Goal: Information Seeking & Learning: Learn about a topic

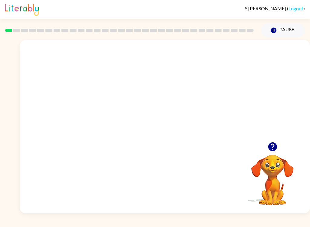
click at [271, 146] on icon "button" at bounding box center [272, 146] width 9 height 9
click at [168, 134] on div at bounding box center [165, 130] width 39 height 22
click at [179, 125] on div at bounding box center [165, 130] width 39 height 22
click at [173, 129] on div at bounding box center [165, 130] width 39 height 22
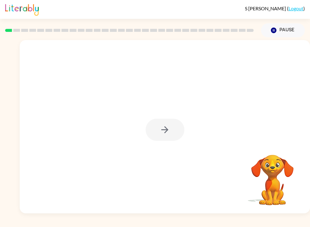
click at [173, 134] on div at bounding box center [165, 130] width 39 height 22
click at [169, 127] on icon "button" at bounding box center [165, 129] width 11 height 11
click at [162, 129] on div at bounding box center [165, 91] width 291 height 102
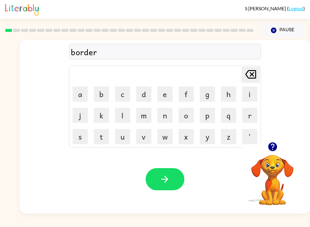
click at [153, 179] on button "button" at bounding box center [165, 179] width 39 height 22
click at [163, 183] on icon "button" at bounding box center [165, 179] width 11 height 11
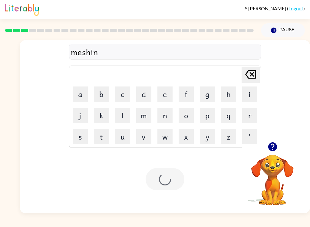
click at [163, 183] on div at bounding box center [165, 179] width 39 height 22
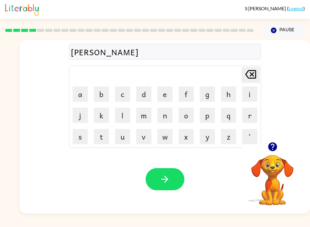
click at [162, 190] on button "button" at bounding box center [165, 179] width 39 height 22
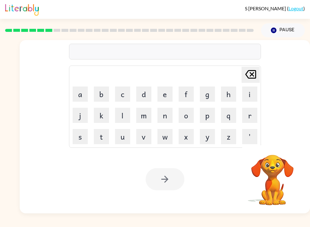
click at [291, 30] on button "Pause Pause" at bounding box center [283, 30] width 44 height 14
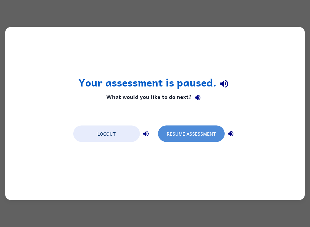
click at [199, 127] on button "Resume Assessment" at bounding box center [191, 133] width 67 height 16
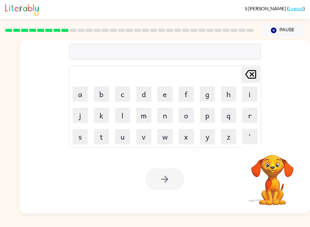
click at [257, 133] on button "'" at bounding box center [249, 136] width 15 height 15
click at [255, 122] on button "r" at bounding box center [249, 115] width 15 height 15
click at [249, 134] on button "'" at bounding box center [249, 136] width 15 height 15
click at [248, 134] on button "'" at bounding box center [249, 136] width 15 height 15
click at [254, 130] on button "'" at bounding box center [249, 136] width 15 height 15
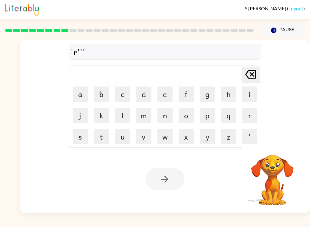
click at [253, 129] on button "'" at bounding box center [249, 136] width 15 height 15
click at [256, 131] on button "'" at bounding box center [249, 136] width 15 height 15
click at [256, 132] on button "'" at bounding box center [249, 136] width 15 height 15
click at [254, 130] on button "'" at bounding box center [249, 136] width 15 height 15
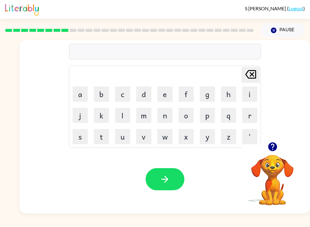
click at [259, 71] on button "Delete Delete last character input" at bounding box center [251, 75] width 18 height 16
click at [259, 68] on button "Delete Delete last character input" at bounding box center [251, 75] width 18 height 16
click at [272, 136] on div "Delete Delete last character input a b c d e f g h i j k l m n o p q r s t u v …" at bounding box center [165, 91] width 291 height 102
click at [274, 145] on icon "button" at bounding box center [273, 146] width 11 height 11
click at [155, 190] on button "button" at bounding box center [165, 179] width 39 height 22
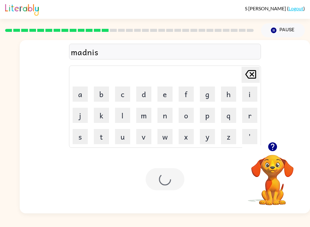
click at [156, 184] on div at bounding box center [165, 179] width 39 height 22
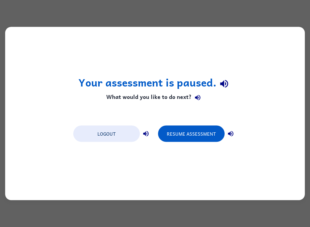
click at [214, 131] on button "Resume Assessment" at bounding box center [191, 133] width 67 height 16
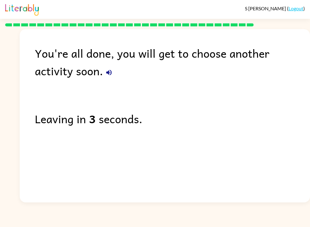
click at [103, 75] on button "button" at bounding box center [109, 72] width 12 height 12
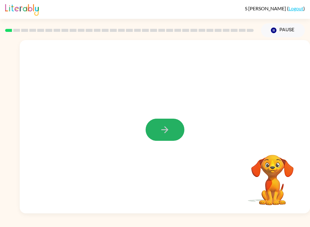
click at [159, 126] on button "button" at bounding box center [165, 130] width 39 height 22
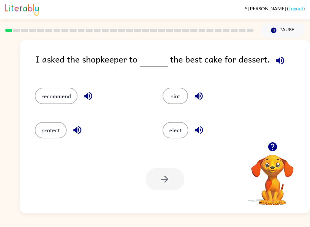
click at [87, 94] on icon "button" at bounding box center [88, 96] width 11 height 11
click at [50, 96] on button "recommend" at bounding box center [56, 96] width 43 height 16
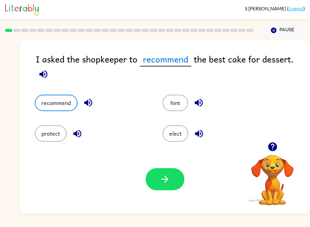
click at [169, 187] on button "button" at bounding box center [165, 179] width 39 height 22
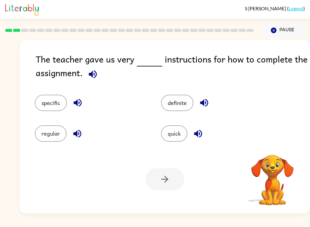
click at [86, 76] on button "button" at bounding box center [92, 73] width 15 height 15
click at [92, 72] on icon "button" at bounding box center [93, 74] width 11 height 11
click at [94, 65] on div "The teacher gave us very instructions for how to complete the assignment." at bounding box center [173, 67] width 275 height 30
click at [93, 68] on button "button" at bounding box center [92, 73] width 15 height 15
click at [44, 105] on button "specific" at bounding box center [51, 103] width 32 height 16
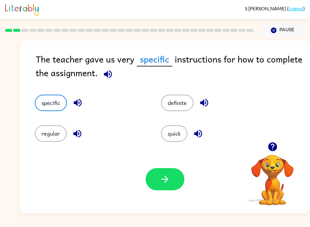
click at [168, 183] on icon "button" at bounding box center [165, 179] width 11 height 11
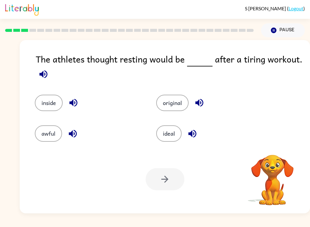
click at [42, 74] on icon "button" at bounding box center [43, 74] width 8 height 8
click at [39, 76] on icon "button" at bounding box center [43, 74] width 11 height 11
click at [40, 74] on icon "button" at bounding box center [43, 74] width 8 height 8
click at [40, 77] on icon "button" at bounding box center [43, 74] width 11 height 11
click at [41, 72] on icon "button" at bounding box center [43, 74] width 11 height 11
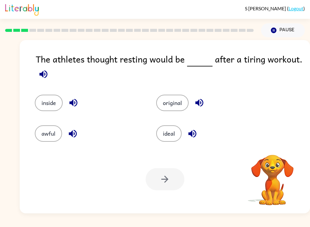
click at [37, 73] on button "button" at bounding box center [43, 73] width 15 height 15
click at [36, 72] on button "button" at bounding box center [43, 73] width 15 height 15
click at [37, 74] on button "button" at bounding box center [43, 73] width 15 height 15
click at [39, 75] on icon "button" at bounding box center [43, 74] width 11 height 11
click at [169, 129] on button "ideal" at bounding box center [168, 133] width 25 height 16
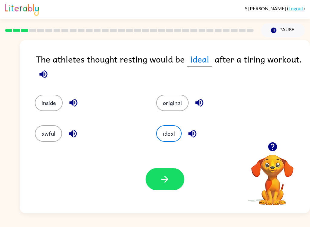
click at [158, 174] on button "button" at bounding box center [165, 179] width 39 height 22
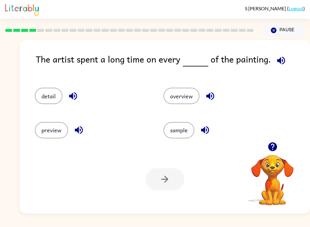
click at [281, 58] on icon "button" at bounding box center [281, 60] width 8 height 8
click at [207, 130] on icon "button" at bounding box center [205, 130] width 8 height 8
click at [72, 92] on icon "button" at bounding box center [73, 96] width 11 height 11
click at [43, 93] on button "detail" at bounding box center [49, 96] width 28 height 16
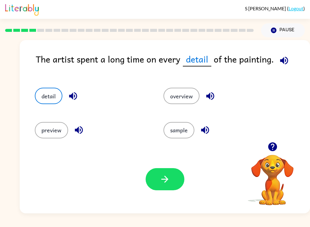
click at [176, 181] on button "button" at bounding box center [165, 179] width 39 height 22
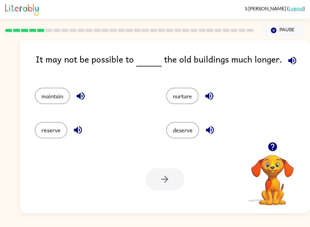
click at [50, 91] on button "maintain" at bounding box center [52, 96] width 35 height 16
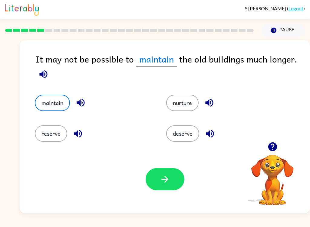
click at [158, 199] on div "Your browser must support playing .mp4 files to use Literably. Please try using…" at bounding box center [165, 179] width 291 height 68
click at [158, 182] on button "button" at bounding box center [165, 179] width 39 height 22
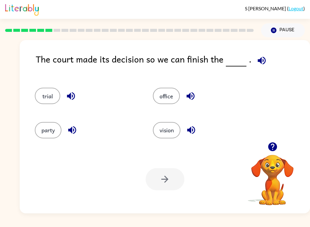
click at [39, 98] on button "trial" at bounding box center [47, 96] width 25 height 16
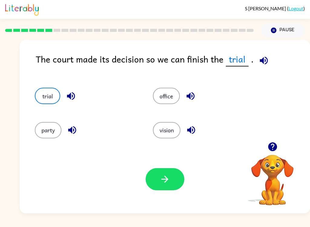
click at [159, 177] on button "button" at bounding box center [165, 179] width 39 height 22
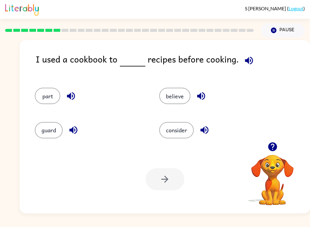
click at [259, 66] on div "I used a cookbook to recipes before cooking." at bounding box center [173, 63] width 275 height 23
click at [244, 65] on icon "button" at bounding box center [249, 60] width 11 height 11
click at [180, 122] on button "consider" at bounding box center [176, 130] width 35 height 16
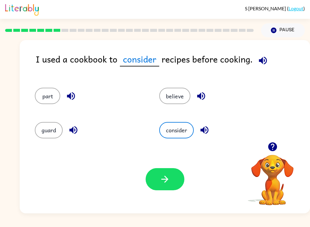
click at [136, 164] on div "Your browser must support playing .mp4 files to use Literably. Please try using…" at bounding box center [165, 179] width 291 height 68
click at [156, 178] on button "button" at bounding box center [165, 179] width 39 height 22
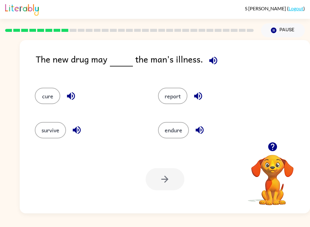
click at [48, 99] on button "cure" at bounding box center [47, 96] width 25 height 16
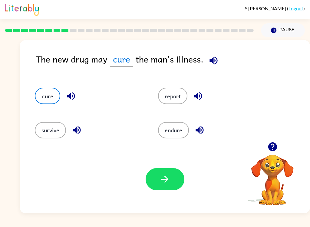
click at [148, 167] on div "Your browser must support playing .mp4 files to use Literably. Please try using…" at bounding box center [165, 179] width 291 height 68
click at [161, 181] on icon "button" at bounding box center [165, 179] width 11 height 11
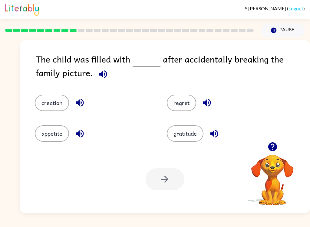
click at [181, 102] on button "regret" at bounding box center [181, 103] width 29 height 16
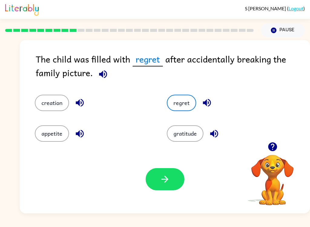
click at [182, 103] on button "regret" at bounding box center [181, 103] width 29 height 16
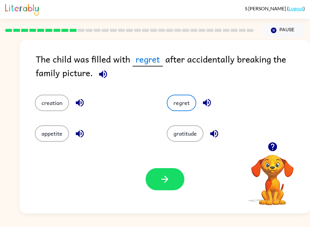
click at [182, 103] on button "regret" at bounding box center [181, 103] width 29 height 16
click at [158, 181] on button "button" at bounding box center [165, 179] width 39 height 22
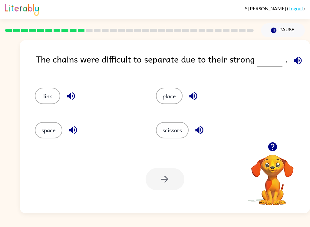
click at [48, 89] on button "link" at bounding box center [47, 96] width 25 height 16
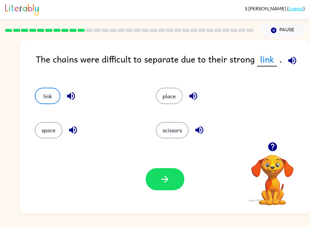
click at [166, 166] on div "Your browser must support playing .mp4 files to use Literably. Please try using…" at bounding box center [165, 179] width 291 height 68
click at [159, 179] on button "button" at bounding box center [165, 179] width 39 height 22
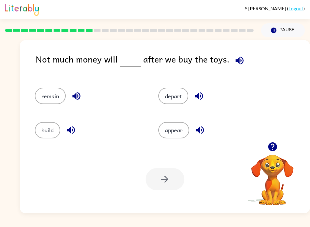
click at [45, 99] on button "remain" at bounding box center [50, 96] width 31 height 16
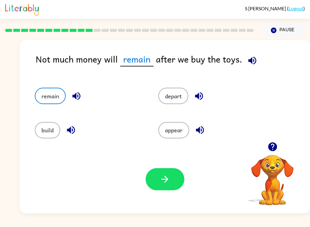
click at [146, 182] on button "button" at bounding box center [165, 179] width 39 height 22
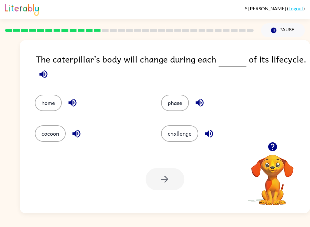
click at [39, 127] on button "cocoon" at bounding box center [50, 133] width 31 height 16
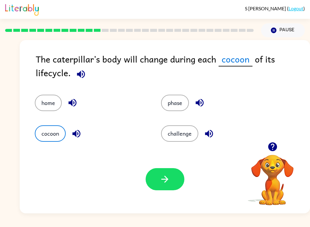
click at [155, 184] on button "button" at bounding box center [165, 179] width 39 height 22
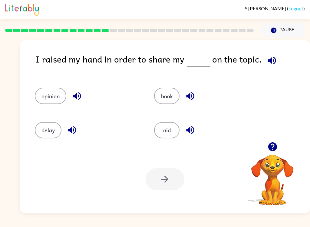
click at [42, 85] on div "opinion" at bounding box center [82, 93] width 119 height 34
click at [61, 132] on button "delay" at bounding box center [48, 130] width 27 height 16
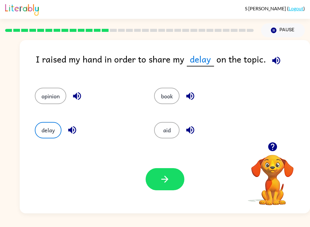
click at [50, 99] on button "opinion" at bounding box center [51, 96] width 32 height 16
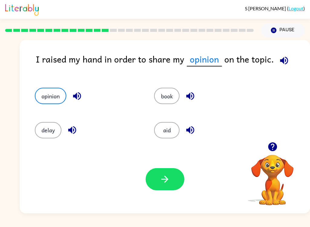
click at [163, 181] on icon "button" at bounding box center [165, 179] width 11 height 11
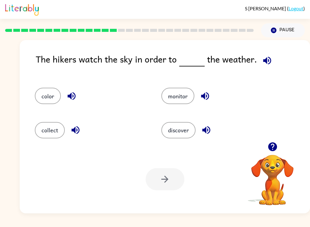
click at [178, 93] on button "monitor" at bounding box center [178, 96] width 33 height 16
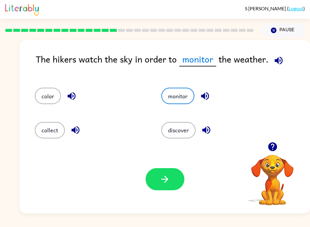
click at [162, 179] on icon "button" at bounding box center [165, 179] width 7 height 7
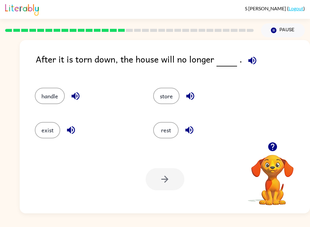
click at [60, 125] on div "exist" at bounding box center [87, 130] width 105 height 16
click at [48, 130] on button "exist" at bounding box center [47, 130] width 25 height 16
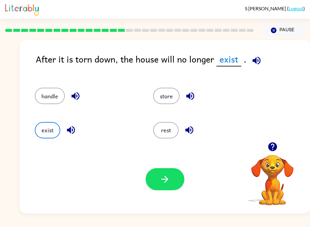
click at [156, 175] on button "button" at bounding box center [165, 179] width 39 height 22
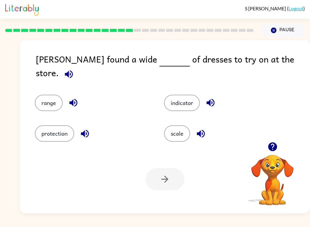
click at [212, 97] on icon "button" at bounding box center [211, 102] width 11 height 11
click at [202, 129] on icon "button" at bounding box center [201, 133] width 11 height 11
click at [172, 126] on button "scale" at bounding box center [177, 133] width 26 height 16
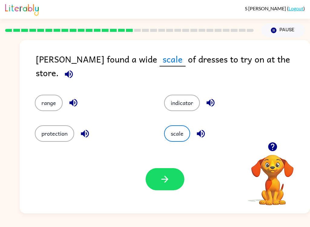
click at [180, 102] on button "indicator" at bounding box center [182, 103] width 36 height 16
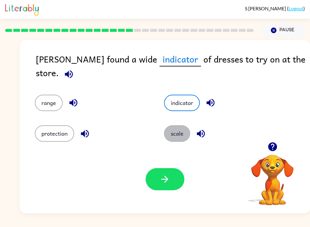
click at [176, 137] on button "scale" at bounding box center [177, 133] width 26 height 16
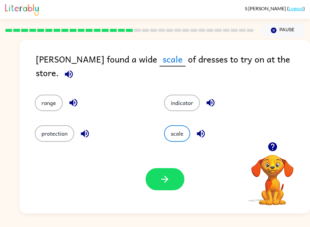
click at [171, 184] on button "button" at bounding box center [165, 179] width 39 height 22
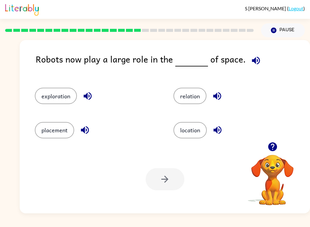
click at [65, 89] on button "exploration" at bounding box center [56, 96] width 42 height 16
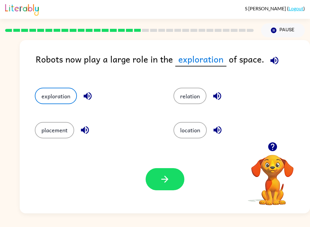
click at [166, 179] on icon "button" at bounding box center [165, 179] width 7 height 7
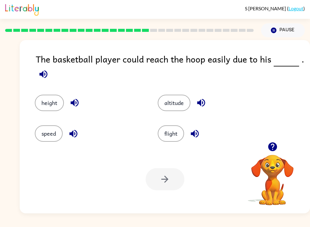
click at [58, 105] on button "height" at bounding box center [49, 103] width 29 height 16
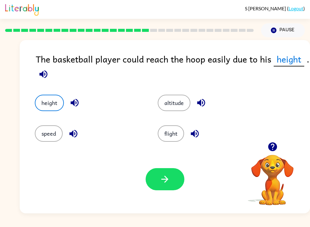
click at [155, 173] on button "button" at bounding box center [165, 179] width 39 height 22
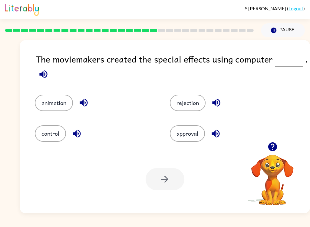
click at [48, 98] on button "animation" at bounding box center [54, 103] width 38 height 16
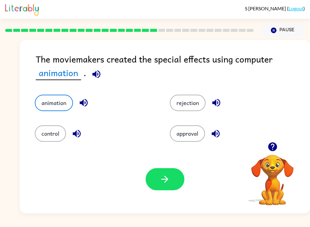
click at [160, 176] on icon "button" at bounding box center [165, 179] width 11 height 11
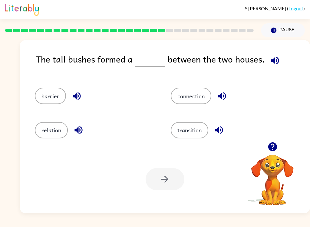
click at [219, 97] on icon "button" at bounding box center [222, 96] width 11 height 11
click at [217, 129] on icon "button" at bounding box center [219, 130] width 8 height 8
click at [43, 90] on button "barrier" at bounding box center [50, 96] width 31 height 16
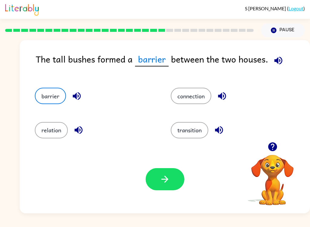
click at [170, 181] on icon "button" at bounding box center [165, 179] width 11 height 11
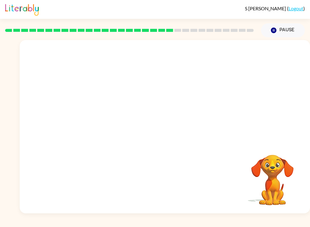
click at [118, 124] on video "Your browser must support playing .mp4 files to use Literably. Please try using…" at bounding box center [165, 91] width 291 height 102
click at [116, 123] on video "Your browser must support playing .mp4 files to use Literably. Please try using…" at bounding box center [165, 91] width 291 height 102
click at [109, 120] on video "Your browser must support playing .mp4 files to use Literably. Please try using…" at bounding box center [165, 91] width 291 height 102
click at [106, 125] on video "Your browser must support playing .mp4 files to use Literably. Please try using…" at bounding box center [165, 91] width 291 height 102
click at [105, 125] on video "Your browser must support playing .mp4 files to use Literably. Please try using…" at bounding box center [165, 91] width 291 height 102
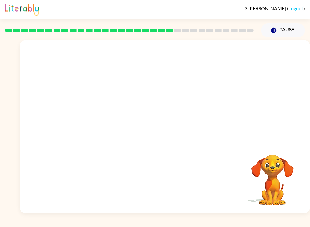
click at [106, 123] on video "Your browser must support playing .mp4 files to use Literably. Please try using…" at bounding box center [165, 91] width 291 height 102
click at [106, 119] on video "Your browser must support playing .mp4 files to use Literably. Please try using…" at bounding box center [165, 91] width 291 height 102
click at [108, 118] on video "Your browser must support playing .mp4 files to use Literably. Please try using…" at bounding box center [165, 91] width 291 height 102
click at [108, 119] on video "Your browser must support playing .mp4 files to use Literably. Please try using…" at bounding box center [165, 91] width 291 height 102
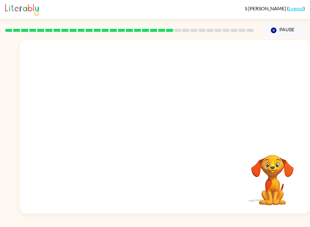
click at [106, 120] on video "Your browser must support playing .mp4 files to use Literably. Please try using…" at bounding box center [165, 91] width 291 height 102
click at [106, 128] on video "Your browser must support playing .mp4 files to use Literably. Please try using…" at bounding box center [165, 91] width 291 height 102
click at [105, 128] on video "Your browser must support playing .mp4 files to use Literably. Please try using…" at bounding box center [165, 91] width 291 height 102
click at [107, 128] on video "Your browser must support playing .mp4 files to use Literably. Please try using…" at bounding box center [165, 91] width 291 height 102
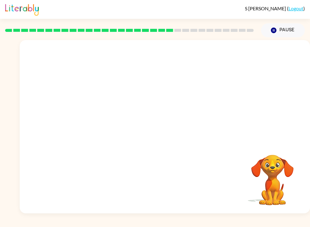
click at [109, 126] on video "Your browser must support playing .mp4 files to use Literably. Please try using…" at bounding box center [165, 91] width 291 height 102
click at [103, 121] on video "Your browser must support playing .mp4 files to use Literably. Please try using…" at bounding box center [165, 91] width 291 height 102
click at [107, 116] on video "Your browser must support playing .mp4 files to use Literably. Please try using…" at bounding box center [165, 91] width 291 height 102
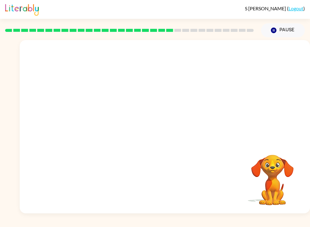
click at [107, 116] on video "Your browser must support playing .mp4 files to use Literably. Please try using…" at bounding box center [165, 91] width 291 height 102
click at [111, 121] on video "Your browser must support playing .mp4 files to use Literably. Please try using…" at bounding box center [165, 91] width 291 height 102
click at [165, 129] on div at bounding box center [165, 130] width 39 height 22
click at [163, 125] on div at bounding box center [165, 130] width 39 height 22
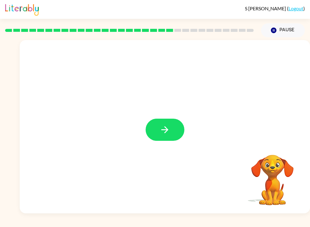
click at [169, 123] on button "button" at bounding box center [165, 130] width 39 height 22
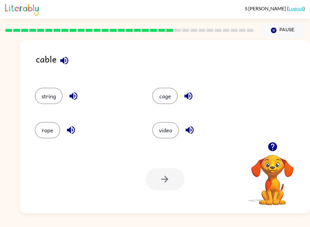
click at [46, 128] on button "rope" at bounding box center [47, 130] width 25 height 16
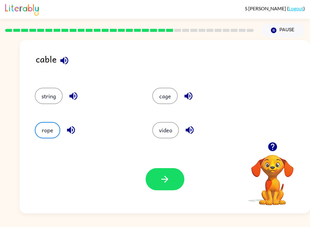
click at [64, 60] on icon "button" at bounding box center [64, 60] width 11 height 11
click at [167, 182] on icon "button" at bounding box center [165, 179] width 11 height 11
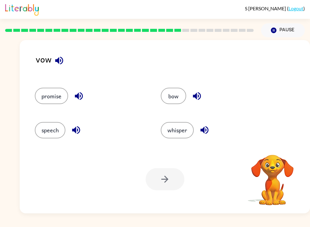
click at [58, 65] on icon "button" at bounding box center [59, 60] width 11 height 11
click at [59, 58] on icon "button" at bounding box center [59, 60] width 11 height 11
click at [55, 61] on icon "button" at bounding box center [59, 60] width 8 height 8
click at [44, 97] on button "promise" at bounding box center [51, 96] width 33 height 16
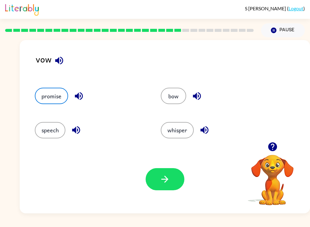
click at [152, 175] on button "button" at bounding box center [165, 179] width 39 height 22
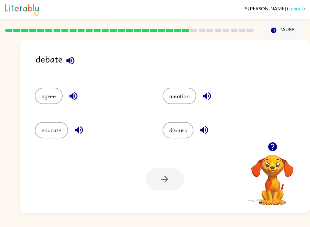
click at [74, 65] on icon "button" at bounding box center [70, 60] width 11 height 11
click at [177, 134] on button "discuss" at bounding box center [178, 130] width 31 height 16
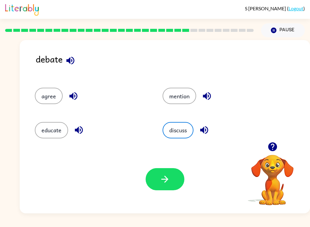
click at [160, 179] on icon "button" at bounding box center [165, 179] width 11 height 11
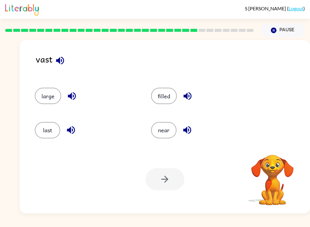
click at [61, 58] on icon "button" at bounding box center [60, 60] width 8 height 8
click at [56, 60] on icon "button" at bounding box center [60, 60] width 11 height 11
click at [61, 60] on icon "button" at bounding box center [60, 60] width 11 height 11
click at [50, 90] on button "large" at bounding box center [48, 96] width 26 height 16
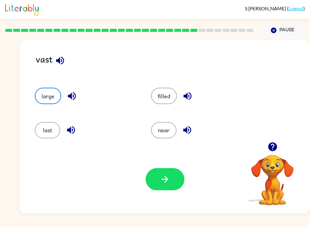
click at [157, 172] on button "button" at bounding box center [165, 179] width 39 height 22
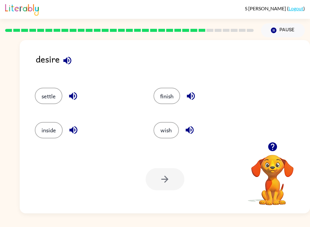
click at [69, 62] on icon "button" at bounding box center [67, 60] width 8 height 8
click at [161, 130] on button "wish" at bounding box center [166, 130] width 25 height 16
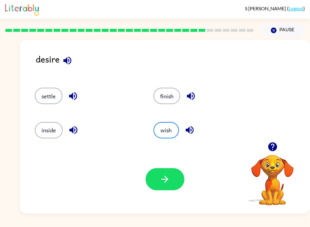
click at [156, 177] on button "button" at bounding box center [165, 179] width 39 height 22
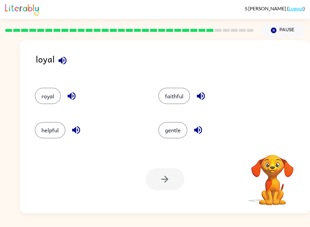
click at [43, 94] on button "royal" at bounding box center [48, 96] width 26 height 16
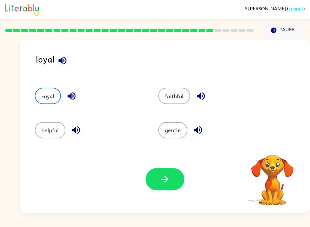
click at [173, 182] on button "button" at bounding box center [165, 179] width 39 height 22
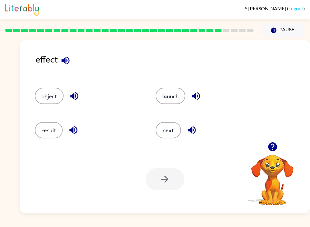
click at [69, 54] on button "button" at bounding box center [65, 60] width 15 height 15
click at [72, 129] on icon "button" at bounding box center [73, 130] width 8 height 8
click at [75, 94] on icon "button" at bounding box center [74, 96] width 11 height 11
click at [48, 125] on button "result" at bounding box center [49, 130] width 28 height 16
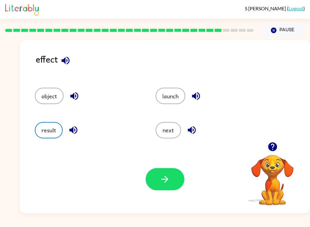
click at [161, 176] on icon "button" at bounding box center [165, 179] width 11 height 11
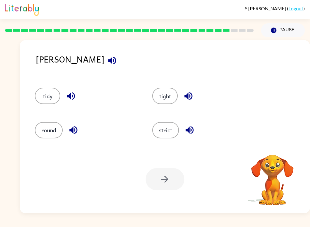
click at [107, 56] on icon "button" at bounding box center [112, 60] width 11 height 11
click at [105, 57] on button "button" at bounding box center [112, 60] width 15 height 15
click at [107, 62] on icon "button" at bounding box center [112, 60] width 11 height 11
click at [107, 65] on icon "button" at bounding box center [112, 60] width 11 height 11
click at [105, 55] on button "button" at bounding box center [112, 60] width 15 height 15
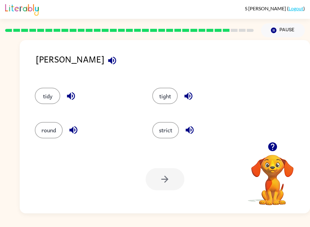
click at [163, 123] on button "strict" at bounding box center [165, 130] width 27 height 16
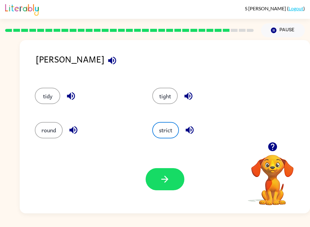
click at [166, 179] on icon "button" at bounding box center [165, 179] width 11 height 11
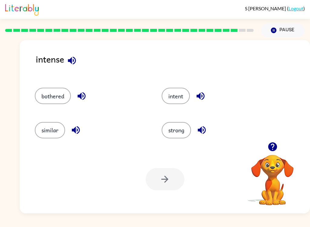
click at [69, 58] on icon "button" at bounding box center [72, 60] width 11 height 11
click at [76, 93] on button "button" at bounding box center [81, 95] width 15 height 15
click at [73, 129] on icon "button" at bounding box center [76, 130] width 11 height 11
click at [203, 90] on button "button" at bounding box center [200, 95] width 15 height 15
click at [170, 98] on button "intent" at bounding box center [176, 96] width 28 height 16
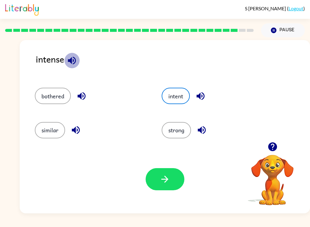
click at [69, 60] on icon "button" at bounding box center [72, 60] width 8 height 8
click at [201, 127] on icon "button" at bounding box center [202, 130] width 11 height 11
click at [176, 138] on button "strong" at bounding box center [176, 130] width 29 height 16
click at [173, 131] on button "strong" at bounding box center [176, 130] width 29 height 16
click at [179, 102] on button "intent" at bounding box center [176, 96] width 28 height 16
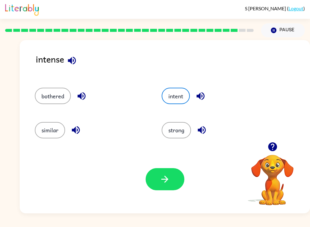
click at [161, 175] on icon "button" at bounding box center [165, 179] width 11 height 11
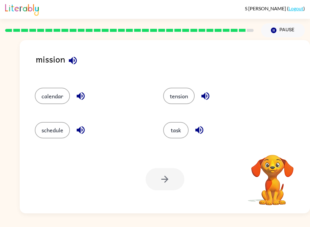
click at [175, 127] on button "task" at bounding box center [175, 130] width 25 height 16
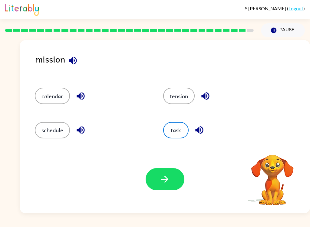
click at [168, 166] on div "Your browser must support playing .mp4 files to use Literably. Please try using…" at bounding box center [165, 179] width 291 height 68
click at [161, 182] on icon "button" at bounding box center [165, 179] width 11 height 11
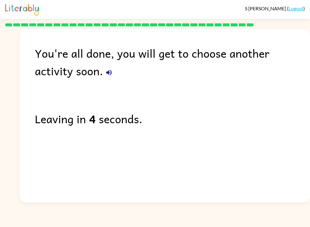
click at [106, 72] on icon "button" at bounding box center [108, 72] width 5 height 5
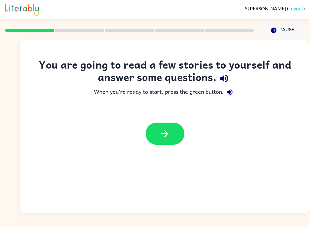
click at [157, 133] on button "button" at bounding box center [165, 133] width 39 height 22
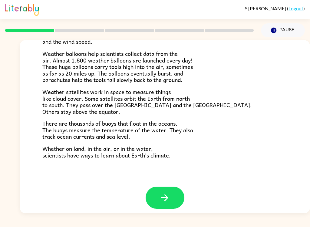
scroll to position [164, 0]
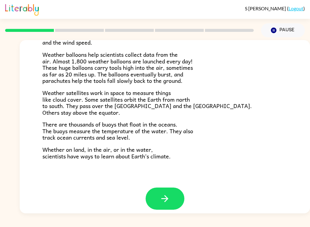
click at [173, 191] on button "button" at bounding box center [165, 198] width 39 height 22
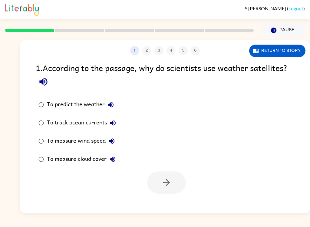
click at [279, 33] on button "Pause Pause" at bounding box center [283, 30] width 44 height 14
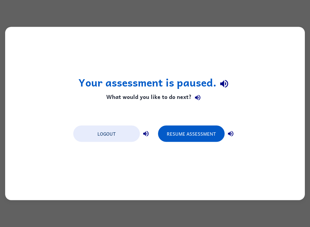
click at [74, 62] on div "Your assessment is paused. What would you like to do next? Logout Resume Assess…" at bounding box center [155, 113] width 300 height 173
click at [66, 48] on div "Your assessment is paused. What would you like to do next? Logout Resume Assess…" at bounding box center [155, 113] width 300 height 173
click at [41, 8] on div "Your assessment is paused. What would you like to do next? Logout Resume Assess…" at bounding box center [155, 113] width 310 height 227
click at [19, 11] on div "Your assessment is paused. What would you like to do next? Logout Resume Assess…" at bounding box center [155, 113] width 310 height 227
click at [19, 10] on div "Your assessment is paused. What would you like to do next? Logout Resume Assess…" at bounding box center [155, 113] width 310 height 227
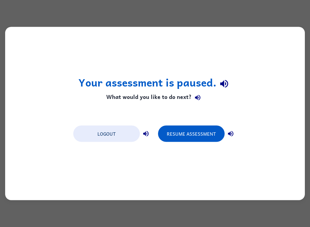
click at [182, 132] on button "Resume Assessment" at bounding box center [191, 133] width 67 height 16
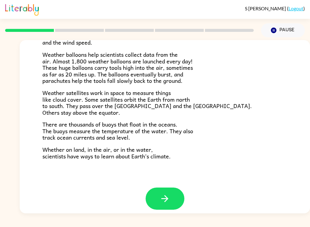
click at [154, 190] on button "button" at bounding box center [165, 198] width 39 height 22
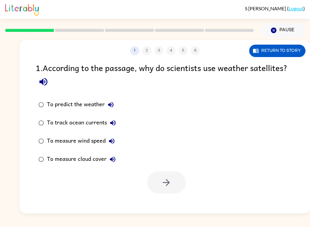
scroll to position [0, 0]
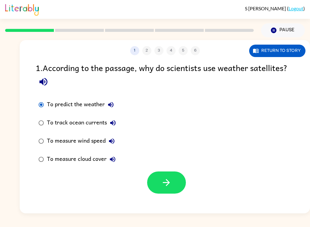
click at [158, 183] on button "button" at bounding box center [166, 182] width 39 height 22
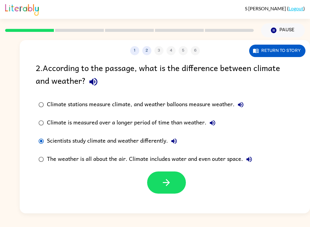
click at [158, 175] on button "button" at bounding box center [166, 182] width 39 height 22
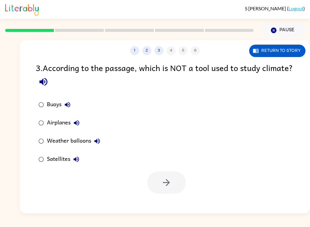
click at [69, 103] on icon "button" at bounding box center [67, 104] width 5 height 5
click at [77, 161] on icon "button" at bounding box center [76, 159] width 7 height 7
click at [80, 127] on button "Airplanes" at bounding box center [77, 123] width 12 height 12
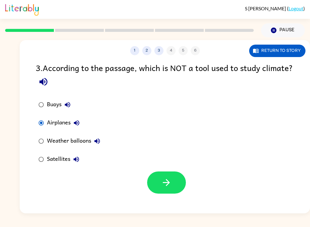
click at [160, 182] on button "button" at bounding box center [166, 182] width 39 height 22
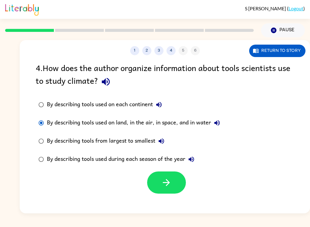
click at [165, 188] on icon "button" at bounding box center [166, 182] width 11 height 11
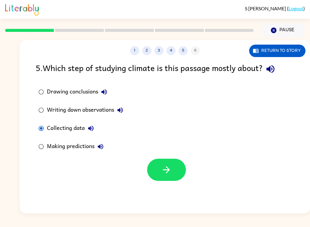
click at [163, 167] on icon "button" at bounding box center [166, 169] width 11 height 11
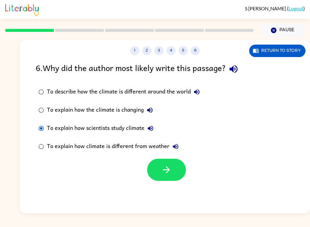
click at [165, 169] on icon "button" at bounding box center [166, 169] width 11 height 11
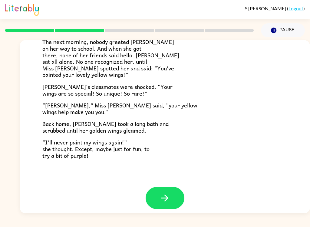
scroll to position [164, 0]
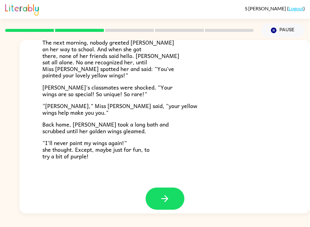
click at [155, 188] on button "button" at bounding box center [165, 198] width 39 height 22
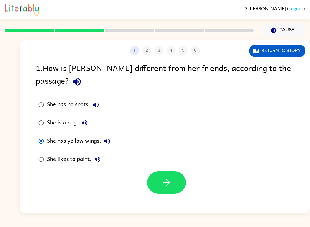
click at [153, 171] on button "button" at bounding box center [166, 182] width 39 height 22
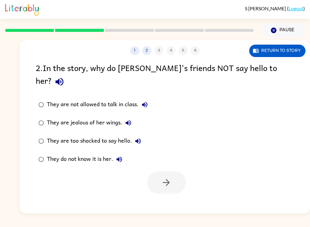
click at [262, 47] on button "Return to story" at bounding box center [277, 51] width 56 height 12
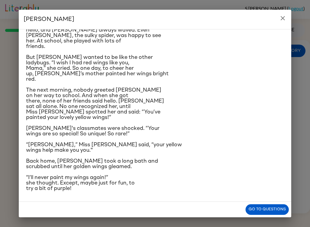
scroll to position [70, 0]
click at [285, 7] on div "Lily Ladybug Lily the ladybug was a special bug. Unlike all her friends, she ha…" at bounding box center [155, 113] width 310 height 227
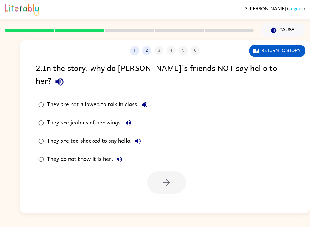
click at [285, 7] on span "S Freiman" at bounding box center [266, 8] width 42 height 6
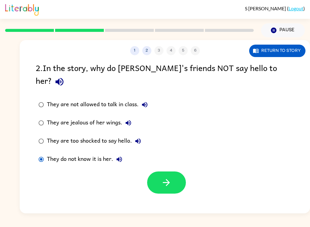
click at [153, 176] on button "button" at bounding box center [166, 182] width 39 height 22
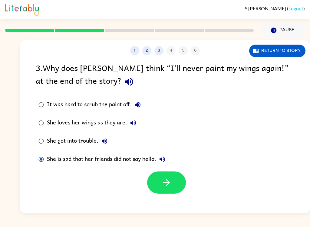
click at [160, 180] on button "button" at bounding box center [166, 182] width 39 height 22
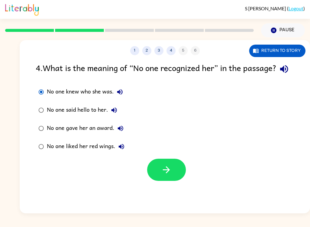
click at [167, 177] on button "button" at bounding box center [166, 170] width 39 height 22
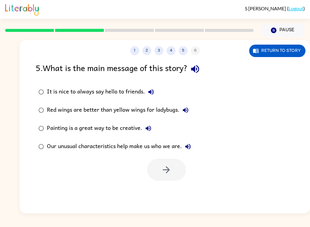
click at [30, 148] on div "5 . What is the main message of this story? It is nice to always say hello to f…" at bounding box center [165, 120] width 291 height 119
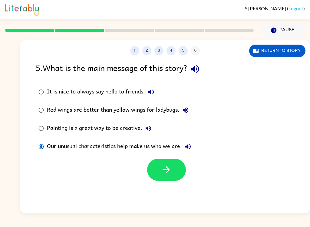
click at [156, 167] on button "button" at bounding box center [166, 170] width 39 height 22
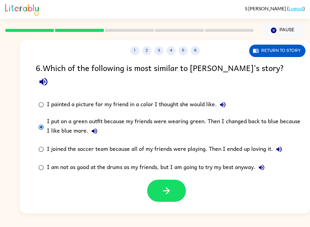
click at [162, 179] on button "button" at bounding box center [166, 190] width 39 height 22
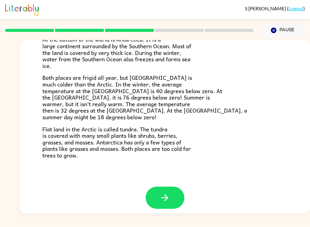
scroll to position [123, 0]
click at [167, 192] on icon "button" at bounding box center [165, 197] width 11 height 11
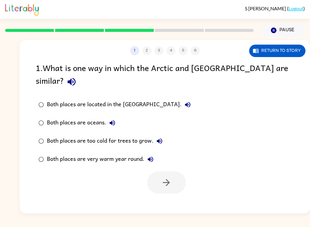
scroll to position [0, 0]
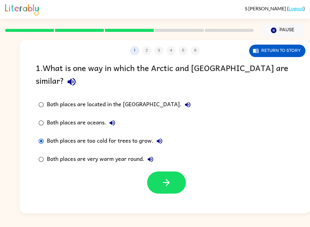
click at [168, 171] on button "button" at bounding box center [166, 182] width 39 height 22
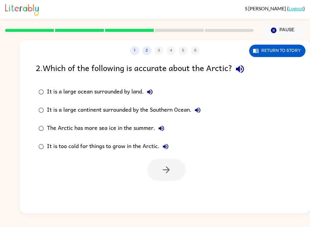
click at [36, 104] on label "It is a large continent surrounded by the Southern Ocean." at bounding box center [119, 110] width 175 height 18
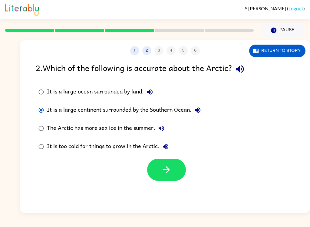
click at [164, 169] on icon "button" at bounding box center [166, 169] width 11 height 11
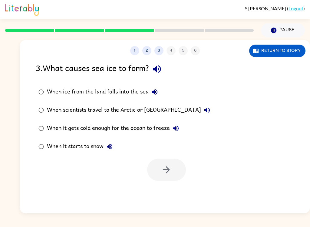
click at [35, 132] on label "When it gets cold enough for the ocean to freeze" at bounding box center [124, 128] width 184 height 18
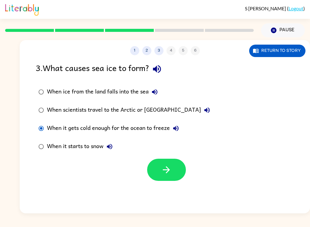
click at [159, 168] on button "button" at bounding box center [166, 170] width 39 height 22
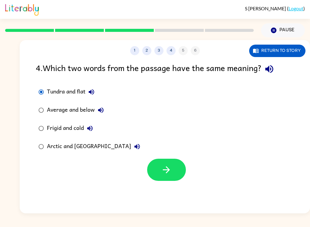
click at [171, 178] on button "button" at bounding box center [166, 170] width 39 height 22
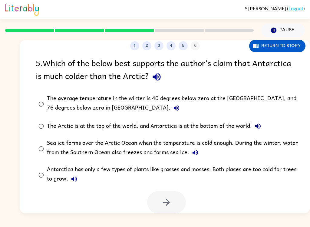
scroll to position [5, 0]
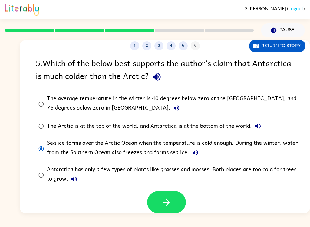
click at [34, 173] on label "Antarctica has only a few types of plants like grasses and mosses. Both places …" at bounding box center [168, 175] width 273 height 26
click at [159, 192] on button "button" at bounding box center [166, 202] width 39 height 22
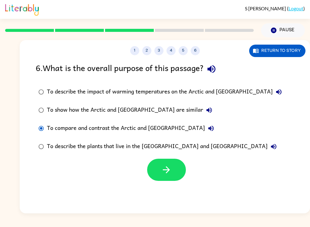
click at [164, 162] on button "button" at bounding box center [166, 170] width 39 height 22
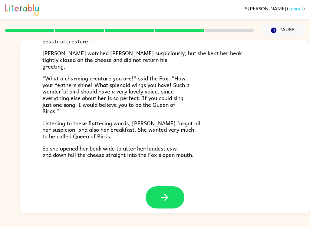
scroll to position [115, 0]
click at [155, 186] on button "button" at bounding box center [165, 197] width 39 height 22
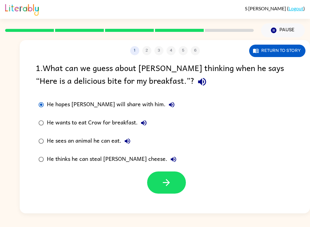
click at [167, 182] on icon "button" at bounding box center [166, 182] width 11 height 11
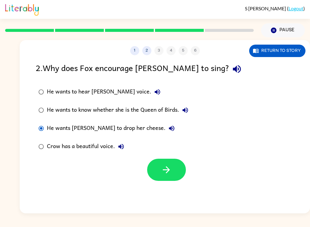
click at [166, 167] on icon "button" at bounding box center [166, 169] width 11 height 11
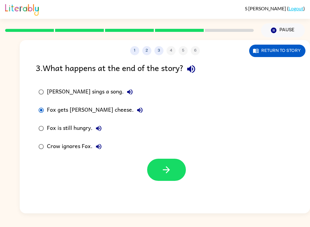
click at [169, 170] on icon "button" at bounding box center [166, 169] width 7 height 7
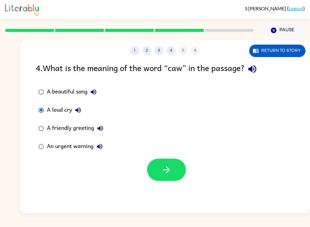
click at [155, 170] on button "button" at bounding box center [166, 170] width 39 height 22
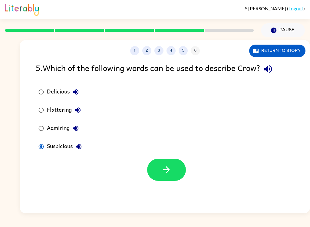
click at [161, 171] on button "button" at bounding box center [166, 170] width 39 height 22
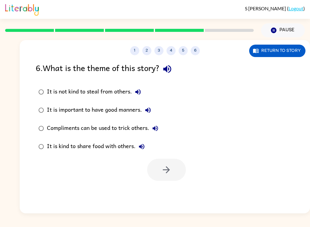
click at [35, 88] on label "It is not kind to steal from others." at bounding box center [98, 92] width 132 height 18
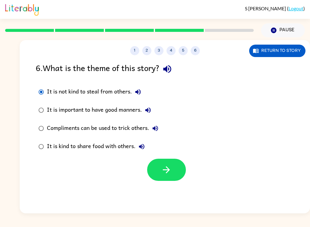
click at [159, 174] on button "button" at bounding box center [166, 170] width 39 height 22
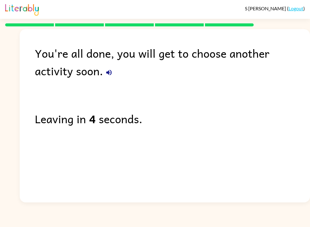
click at [103, 77] on button "button" at bounding box center [109, 72] width 12 height 12
click at [72, 79] on div "You're all done, you will get to choose another activity soon." at bounding box center [173, 61] width 276 height 35
